Goal: Information Seeking & Learning: Learn about a topic

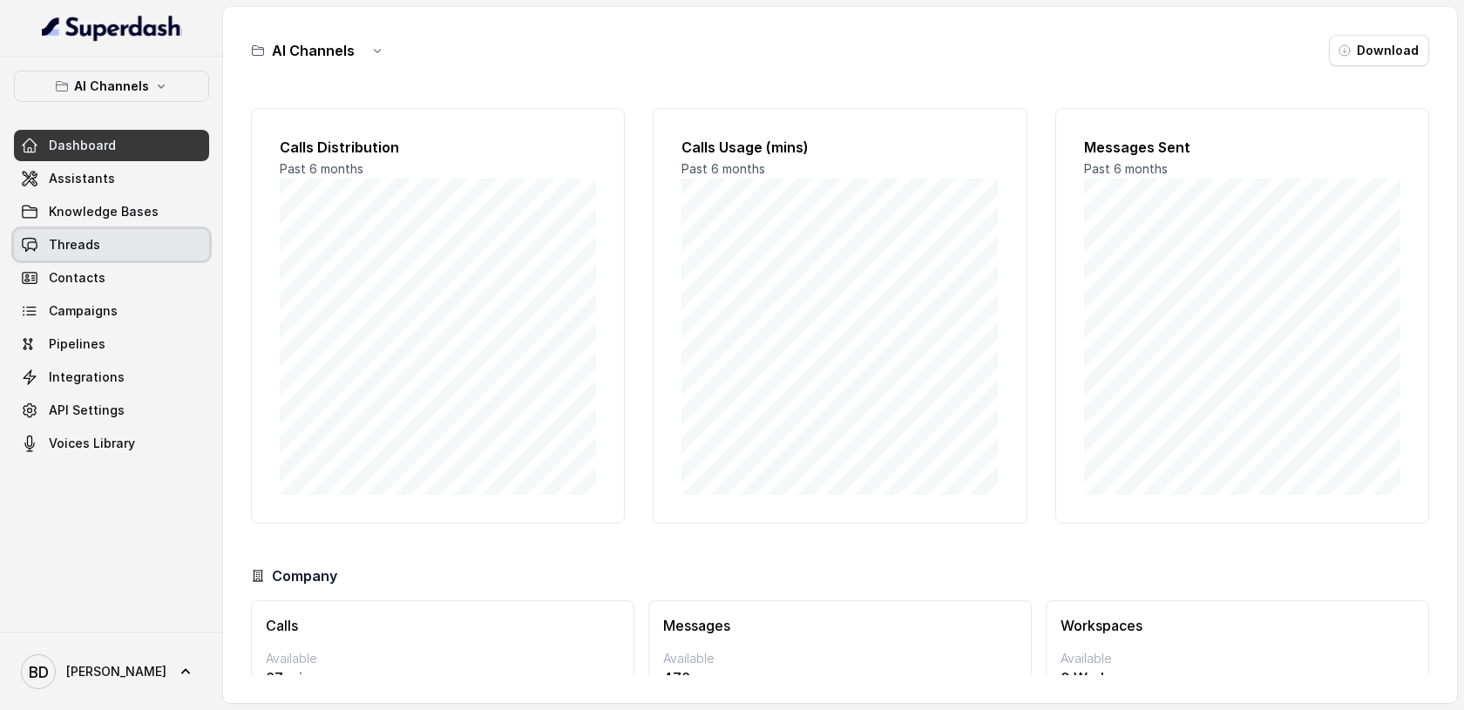
click at [82, 249] on span "Threads" at bounding box center [74, 244] width 51 height 17
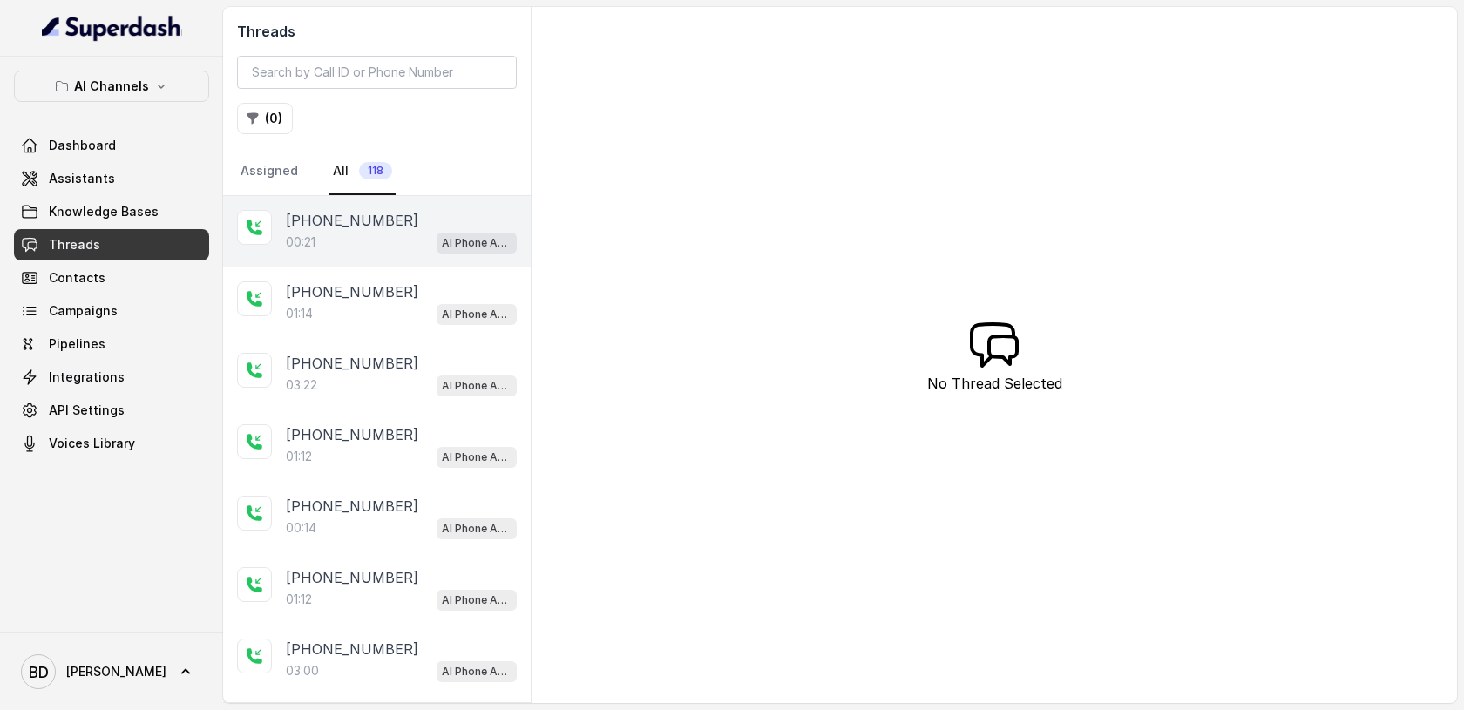
click at [314, 228] on p "[PHONE_NUMBER]" at bounding box center [352, 220] width 132 height 21
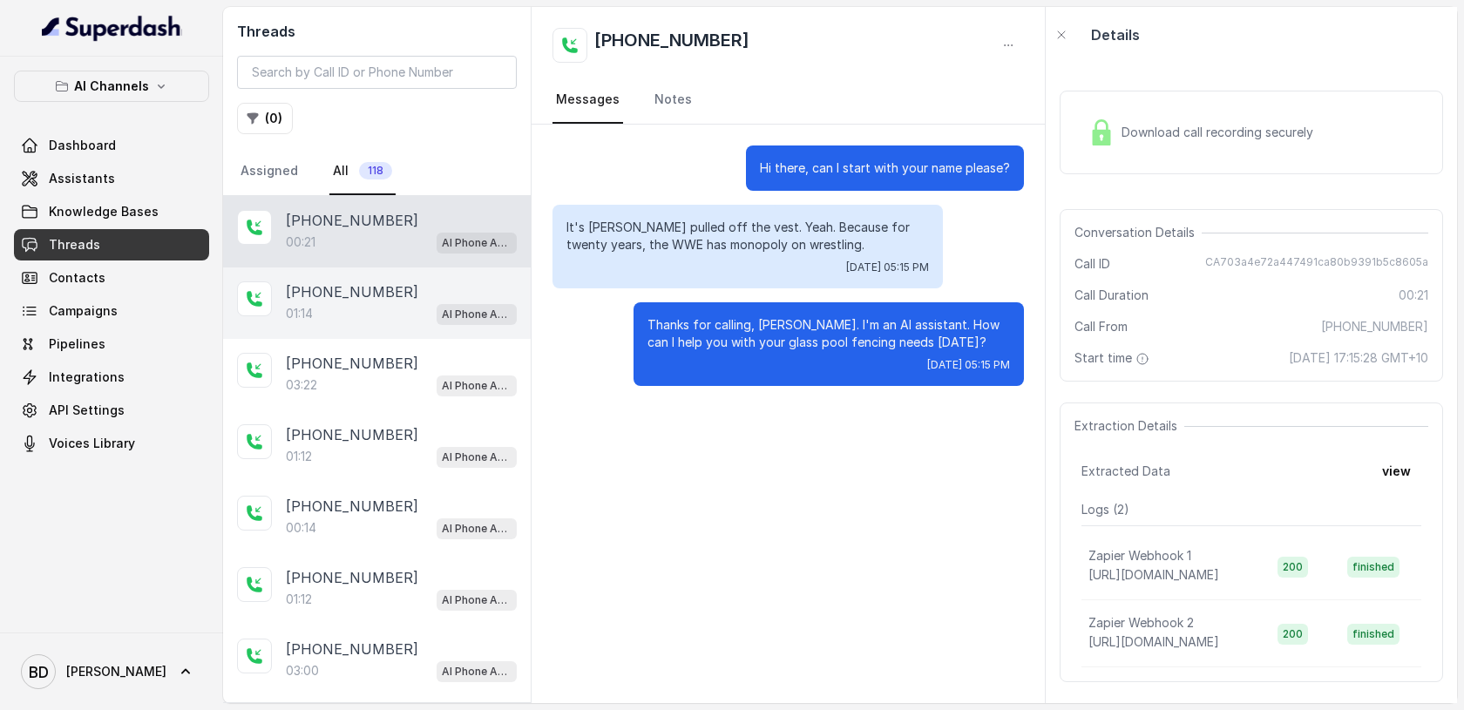
click at [333, 304] on div "01:14 AI Phone Assistant" at bounding box center [401, 313] width 231 height 23
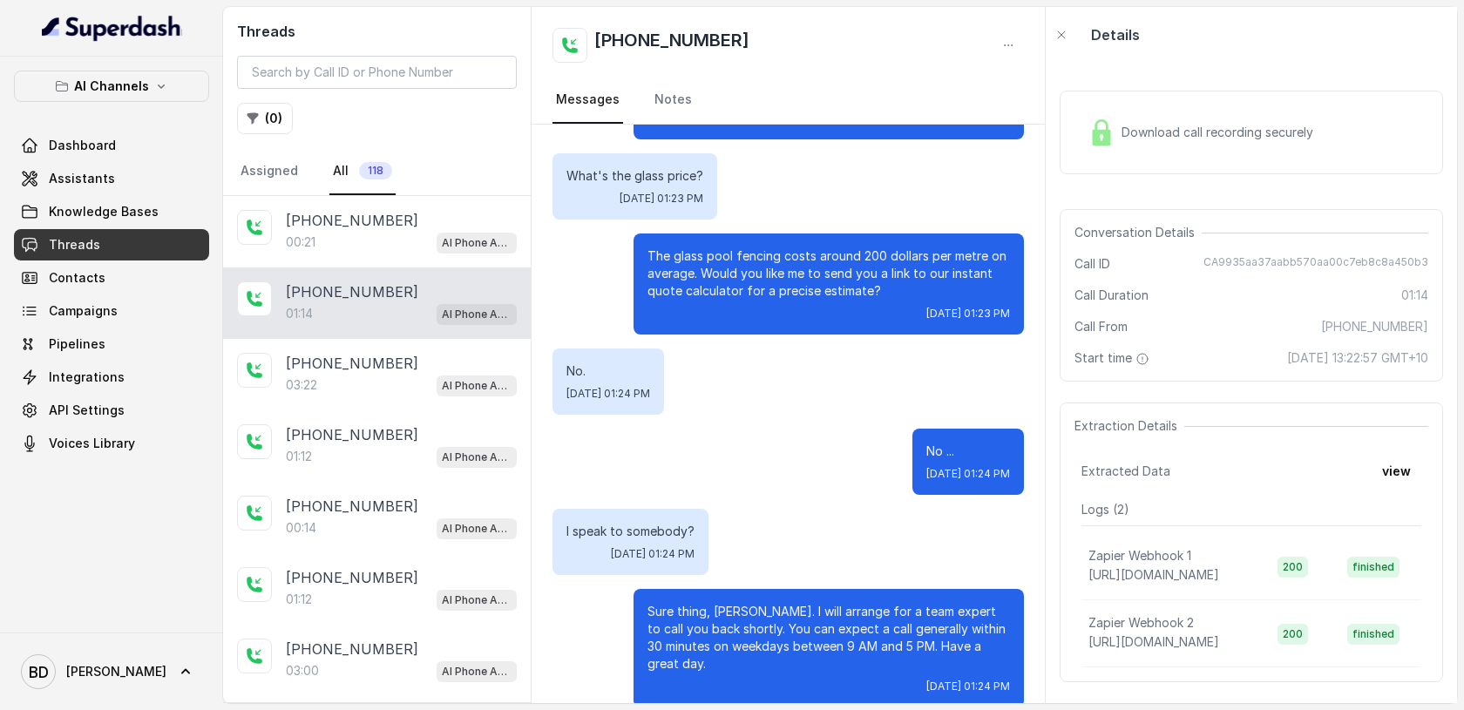
scroll to position [98, 0]
